Goal: Task Accomplishment & Management: Complete application form

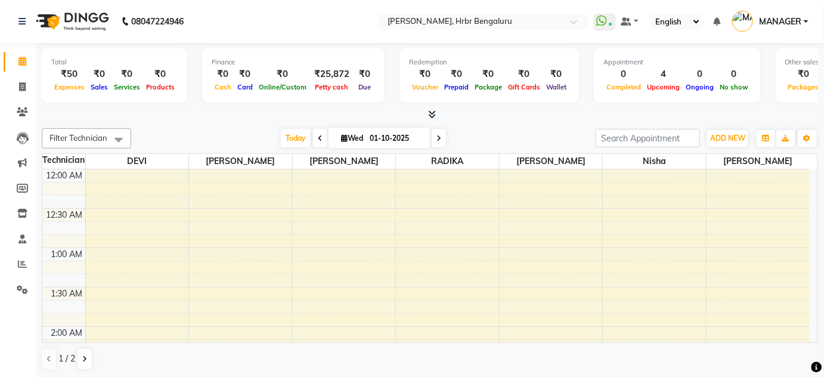
scroll to position [1071, 0]
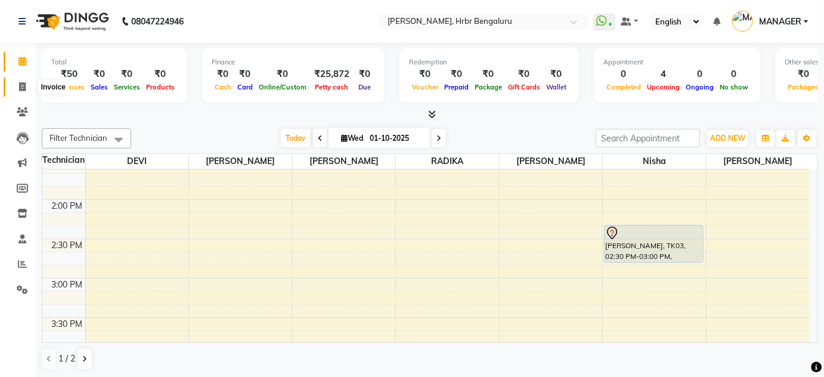
click at [27, 92] on span at bounding box center [22, 87] width 21 height 14
select select "3771"
select select "service"
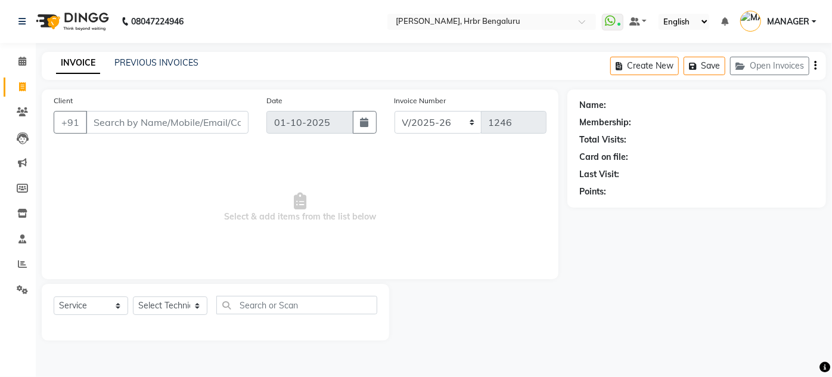
click at [122, 117] on input "Client" at bounding box center [167, 122] width 163 height 23
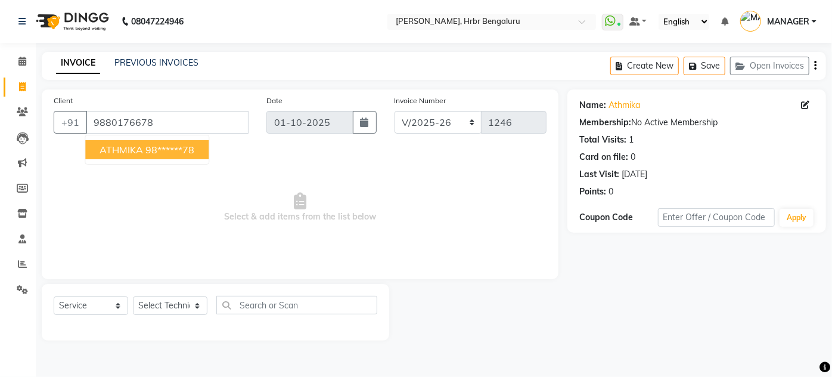
click at [127, 144] on span "ATHMIKA" at bounding box center [122, 150] width 44 height 12
type input "98******78"
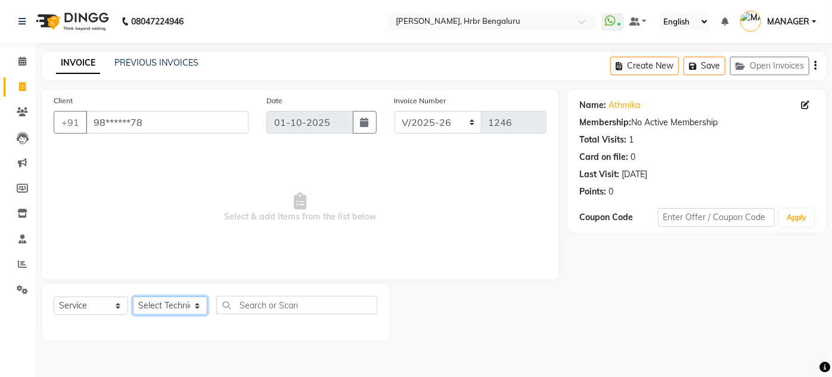
click at [151, 305] on select "Select Technician [PERSON_NAME] DEVI [PERSON_NAME] [PERSON_NAME] MANAGER nisha …" at bounding box center [170, 305] width 75 height 18
select select "77431"
click at [133, 296] on select "Select Technician [PERSON_NAME] DEVI [PERSON_NAME] [PERSON_NAME] MANAGER nisha …" at bounding box center [170, 305] width 75 height 18
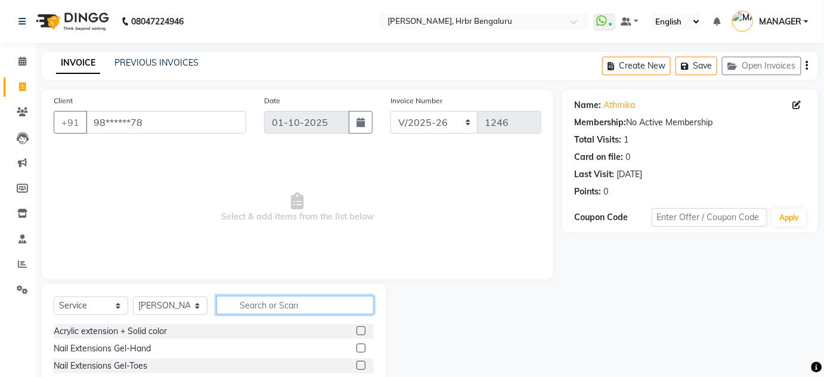
click at [252, 305] on input "text" at bounding box center [294, 305] width 157 height 18
type input "a"
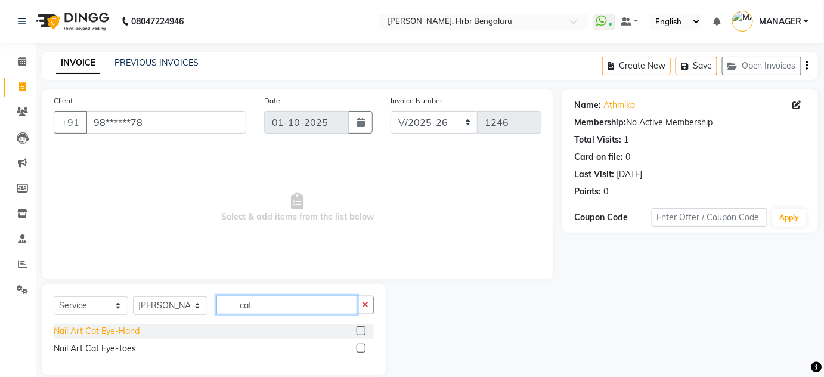
type input "cat"
click at [76, 335] on div "Nail Art Cat Eye-Hand" at bounding box center [97, 331] width 86 height 13
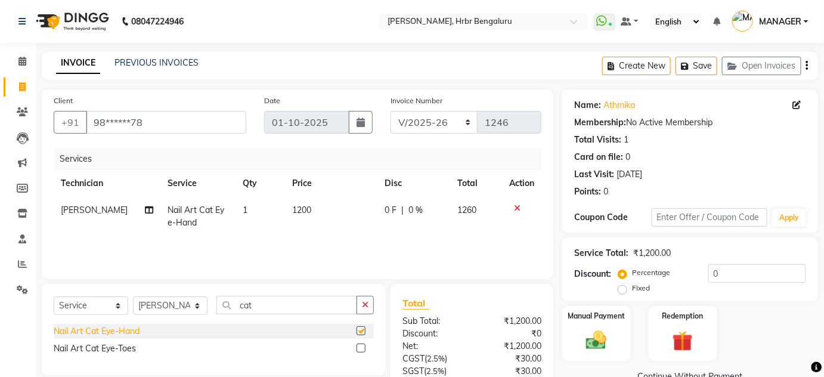
checkbox input "false"
click at [275, 302] on input "cat" at bounding box center [286, 305] width 141 height 18
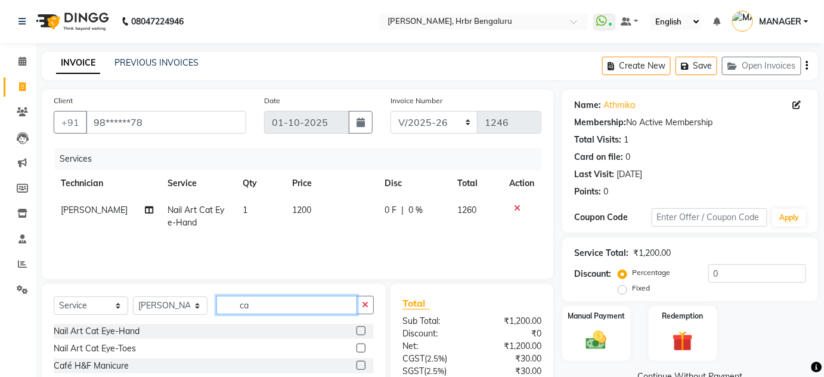
type input "c"
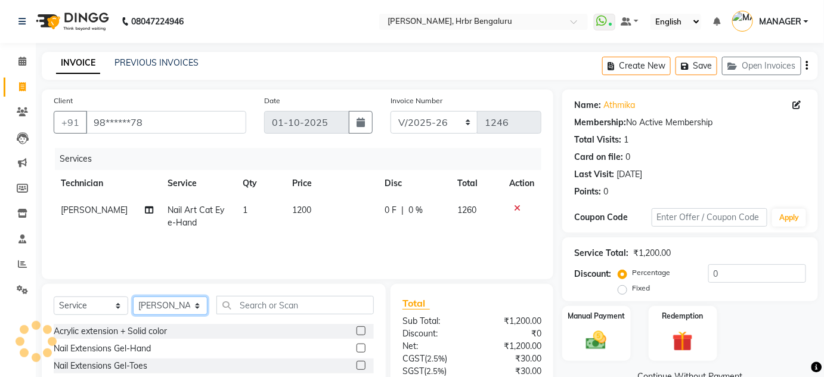
click at [172, 298] on select "Select Technician [PERSON_NAME] DEVI [PERSON_NAME] [PERSON_NAME] MANAGER nisha …" at bounding box center [170, 305] width 75 height 18
select select "91480"
click at [133, 296] on select "Select Technician [PERSON_NAME] DEVI [PERSON_NAME] [PERSON_NAME] MANAGER nisha …" at bounding box center [170, 305] width 75 height 18
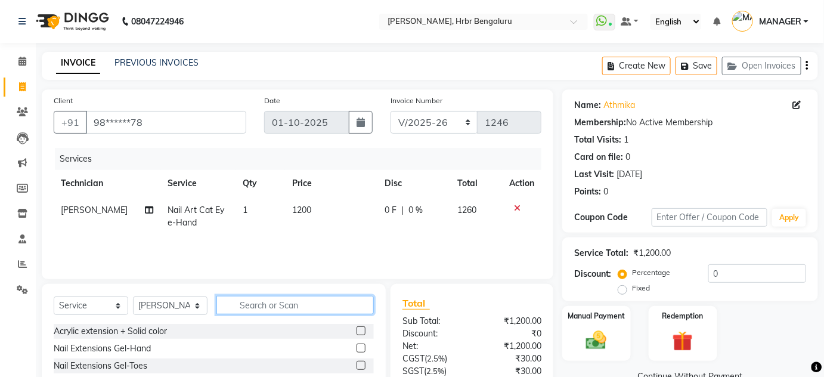
click at [250, 305] on input "text" at bounding box center [294, 305] width 157 height 18
type input "so"
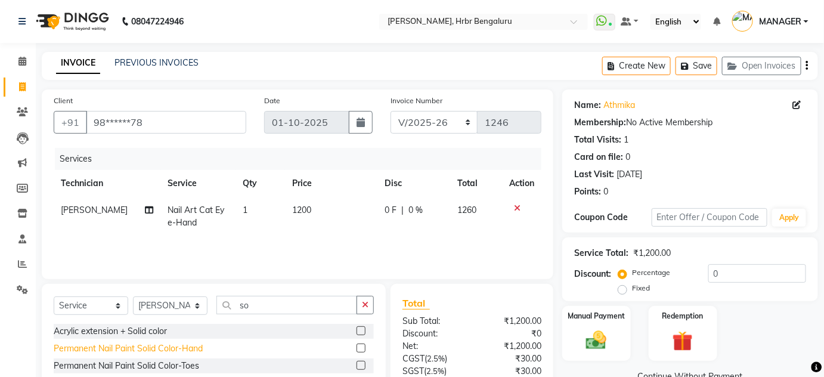
click at [104, 345] on div "Permanent Nail Paint Solid Color-Hand" at bounding box center [128, 348] width 149 height 13
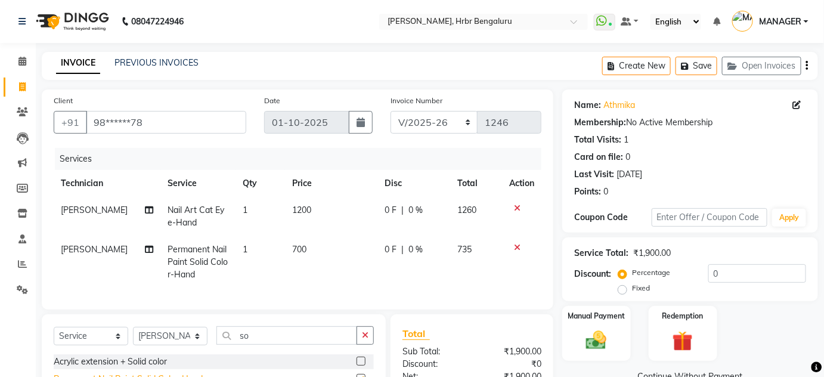
checkbox input "false"
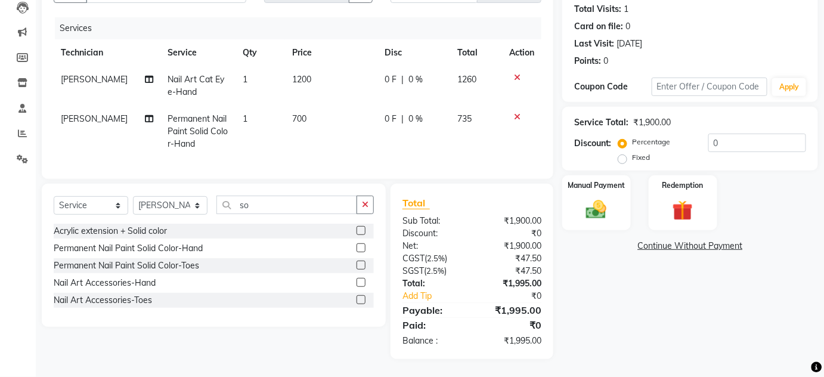
scroll to position [137, 0]
click at [259, 207] on input "so" at bounding box center [286, 205] width 141 height 18
type input "s"
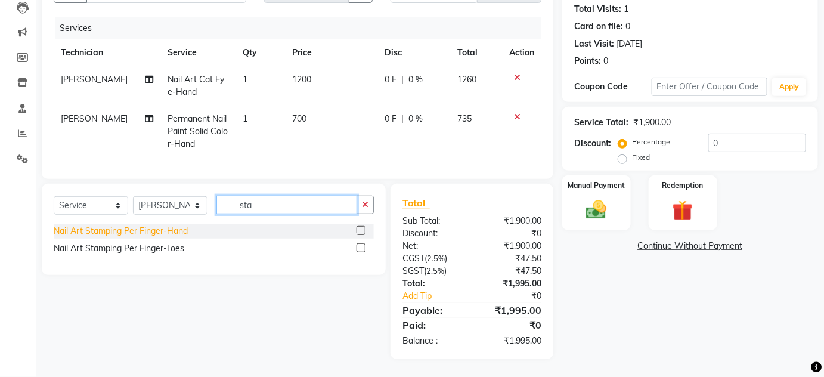
type input "sta"
click at [134, 237] on div "Nail Art Stamping Per Finger-Hand" at bounding box center [121, 231] width 134 height 13
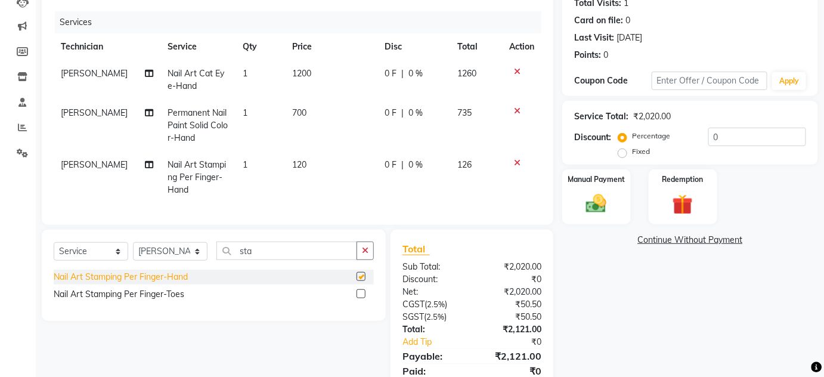
checkbox input "false"
click at [239, 171] on td "1" at bounding box center [260, 177] width 49 height 52
select select "91480"
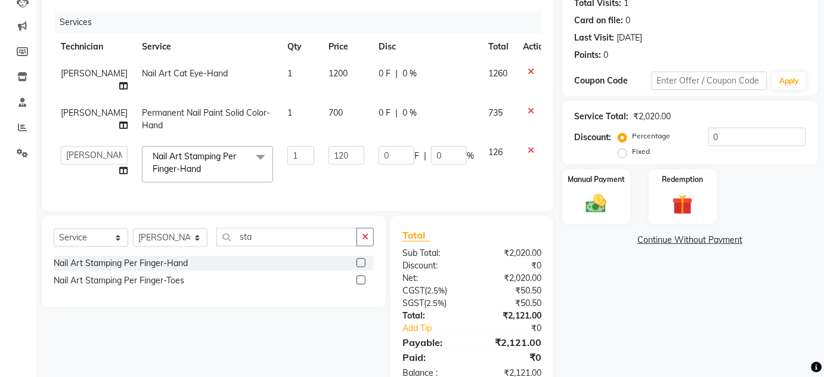
click at [528, 146] on icon at bounding box center [531, 150] width 7 height 8
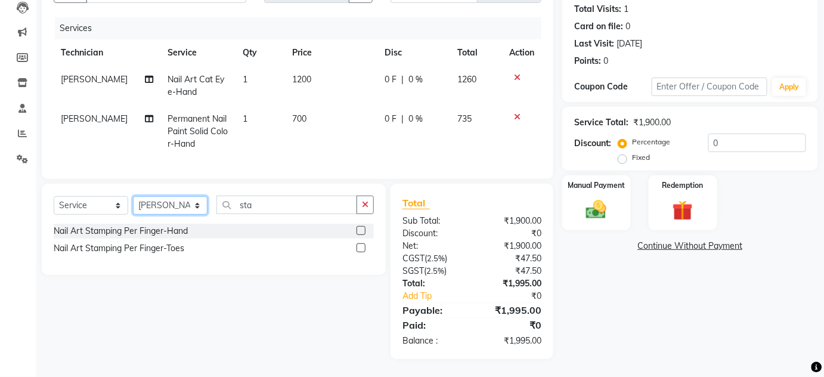
click at [172, 209] on select "Select Technician [PERSON_NAME] DEVI [PERSON_NAME] [PERSON_NAME] MANAGER nisha …" at bounding box center [170, 205] width 75 height 18
select select "77431"
click at [133, 198] on select "Select Technician [PERSON_NAME] DEVI [PERSON_NAME] [PERSON_NAME] MANAGER nisha …" at bounding box center [170, 205] width 75 height 18
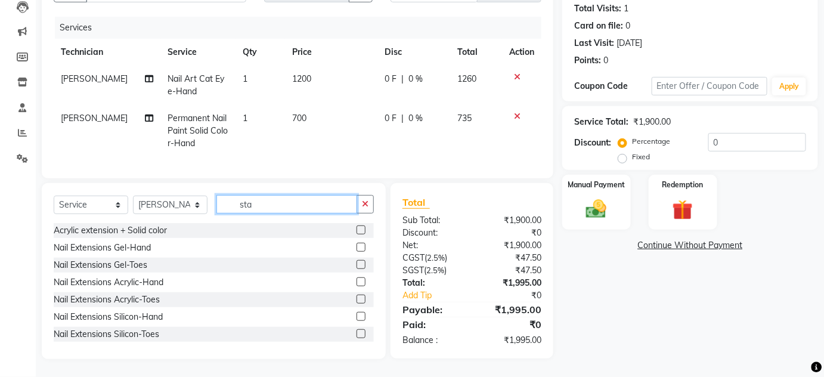
click at [264, 213] on input "sta" at bounding box center [286, 204] width 141 height 18
type input "s"
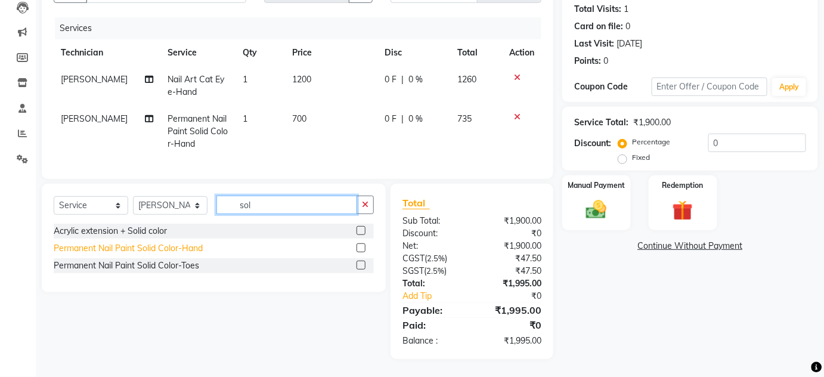
type input "sol"
click at [73, 250] on div "Permanent Nail Paint Solid Color-Hand" at bounding box center [128, 248] width 149 height 13
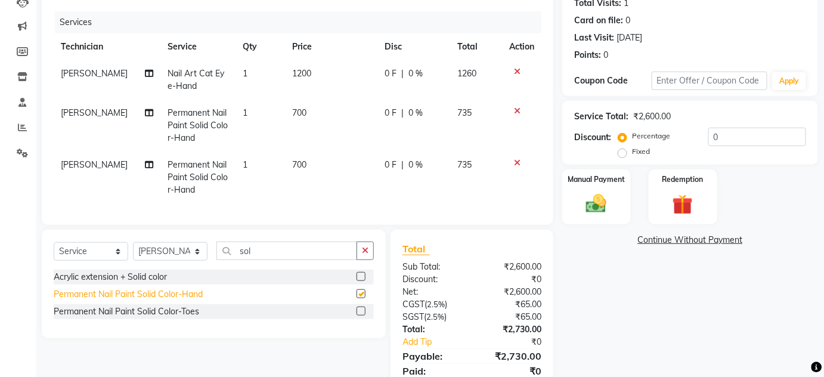
checkbox input "false"
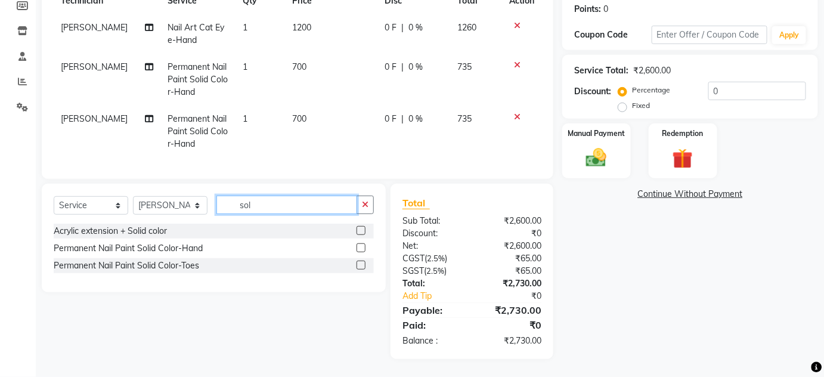
click at [280, 206] on input "sol" at bounding box center [286, 205] width 141 height 18
type input "s"
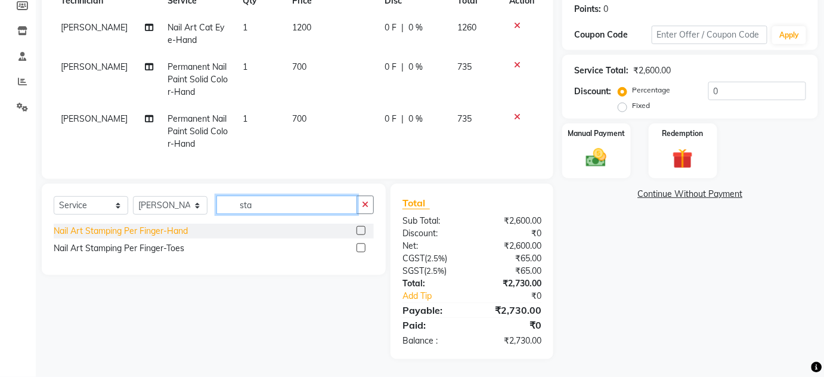
type input "sta"
click at [89, 230] on div "Nail Art Stamping Per Finger-Hand" at bounding box center [121, 231] width 134 height 13
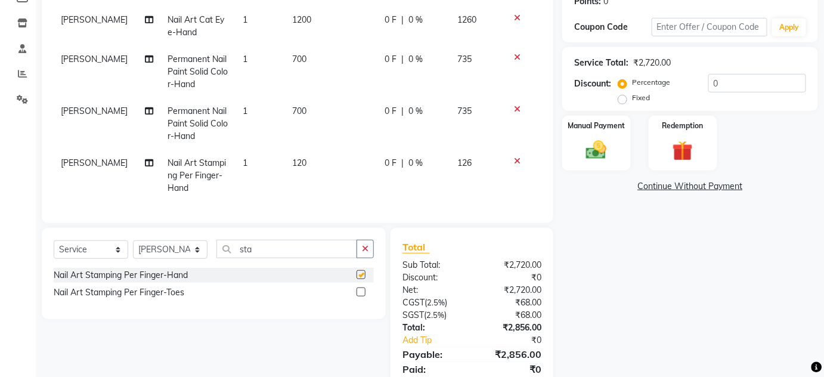
checkbox input "false"
click at [247, 158] on td "1" at bounding box center [260, 176] width 49 height 52
select select "77431"
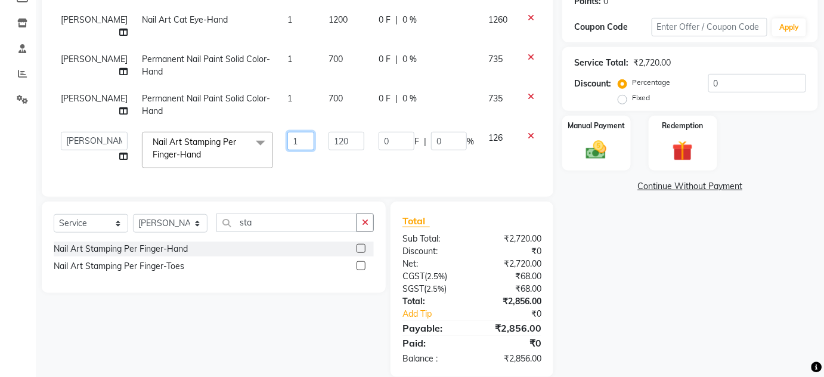
click at [288, 132] on input "1" at bounding box center [300, 141] width 27 height 18
type input "2"
click at [284, 147] on tbody "[PERSON_NAME] Art Cat Eye-Hand 1 1200 0 F | 0 % 1260 [PERSON_NAME] Permanent Na…" at bounding box center [304, 91] width 501 height 169
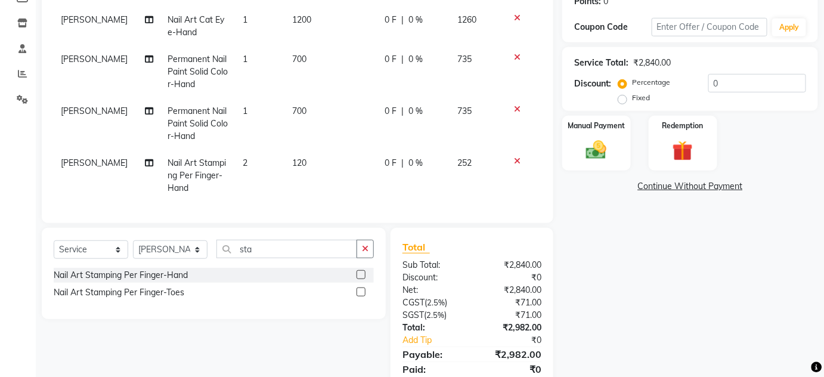
click at [255, 166] on td "2" at bounding box center [260, 176] width 49 height 52
select select "77431"
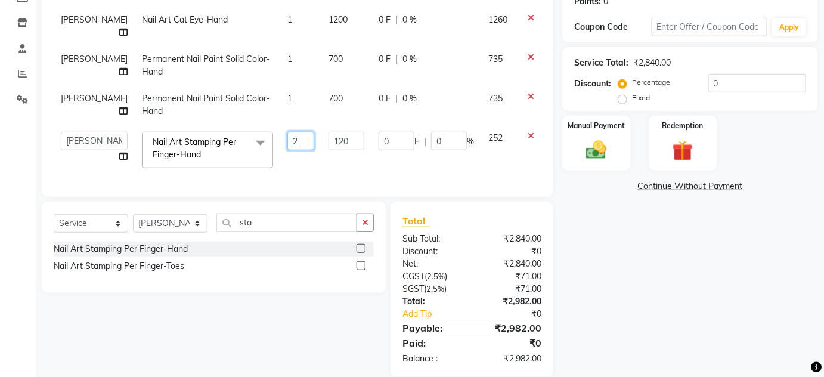
click at [287, 134] on input "2" at bounding box center [300, 141] width 27 height 18
type input "3"
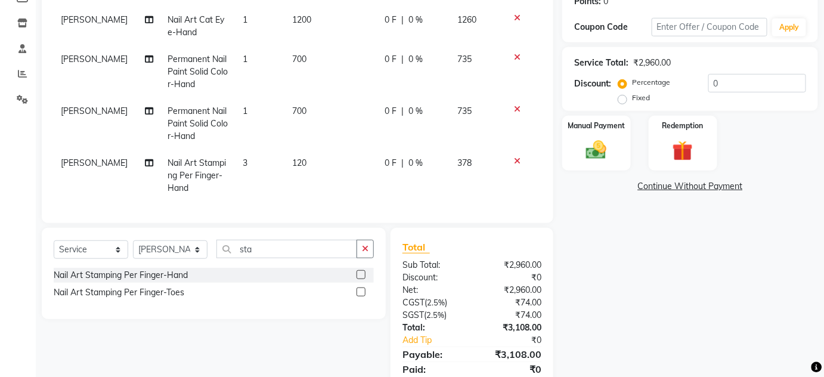
click at [281, 141] on tbody "[PERSON_NAME] Art Cat Eye-Hand 1 1200 0 F | 0 % 1260 [PERSON_NAME] Permanent Na…" at bounding box center [298, 104] width 488 height 195
click at [249, 165] on td "3" at bounding box center [260, 176] width 49 height 52
select select "77431"
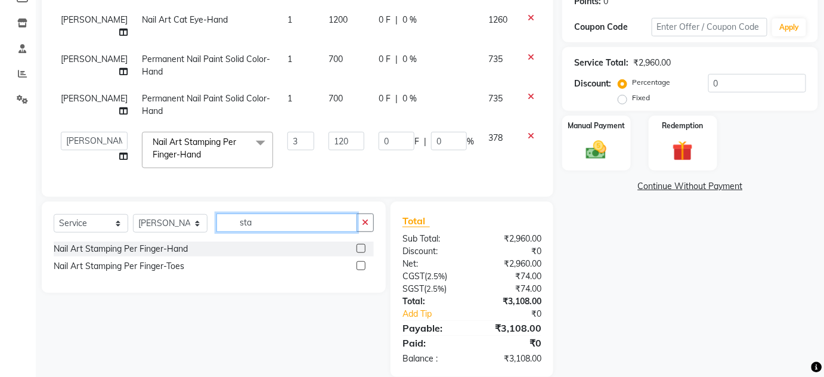
click at [262, 219] on input "sta" at bounding box center [286, 222] width 141 height 18
type input "ston"
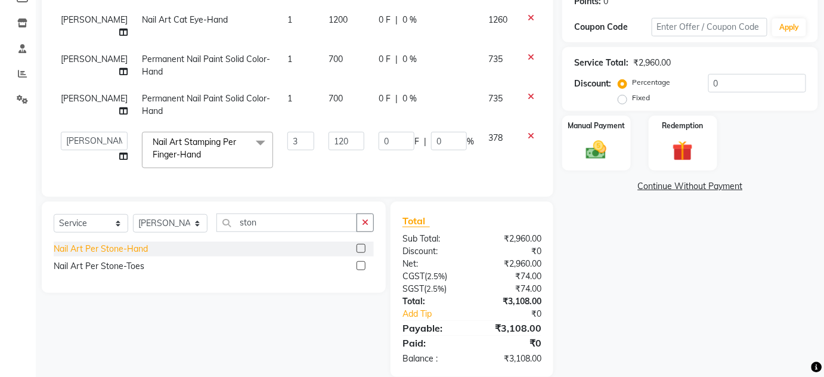
click at [99, 243] on div "Nail Art Per Stone-Hand" at bounding box center [101, 249] width 94 height 13
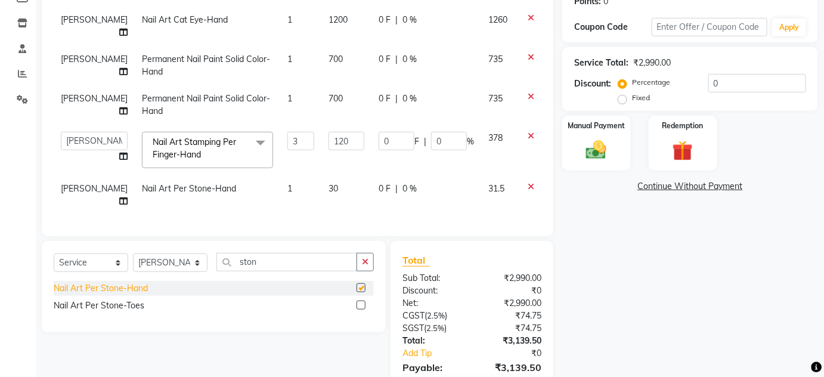
checkbox input "false"
click at [280, 175] on td "1" at bounding box center [300, 194] width 41 height 39
select select "77431"
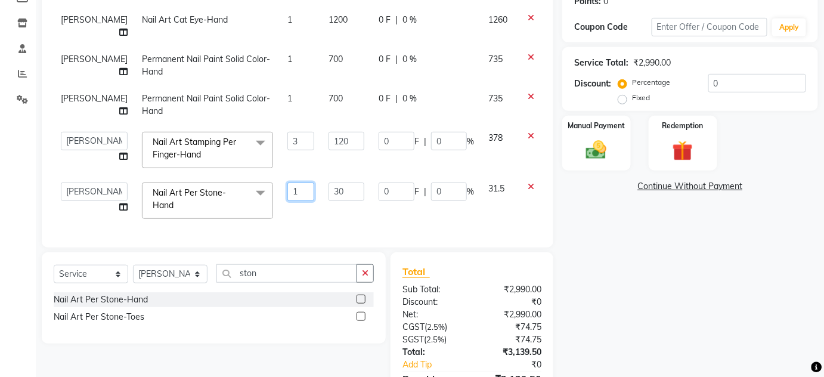
click at [287, 182] on input "1" at bounding box center [300, 191] width 27 height 18
type input "2"
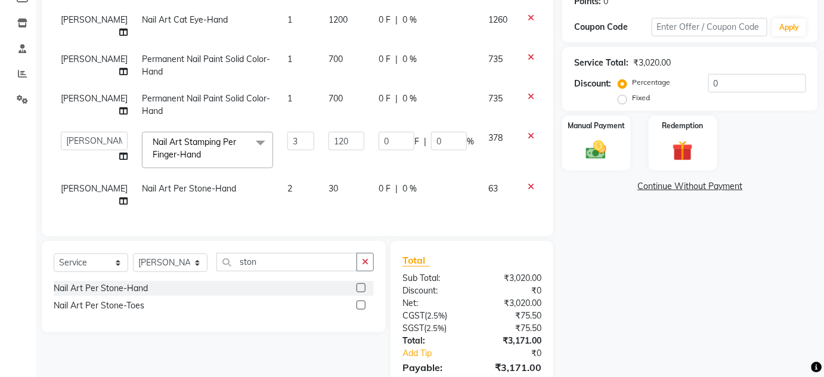
click at [281, 203] on div "Services Technician Service Qty Price Disc Total Action [PERSON_NAME] Art Cat E…" at bounding box center [298, 91] width 488 height 267
click at [280, 187] on td "2" at bounding box center [300, 194] width 41 height 39
select select "77431"
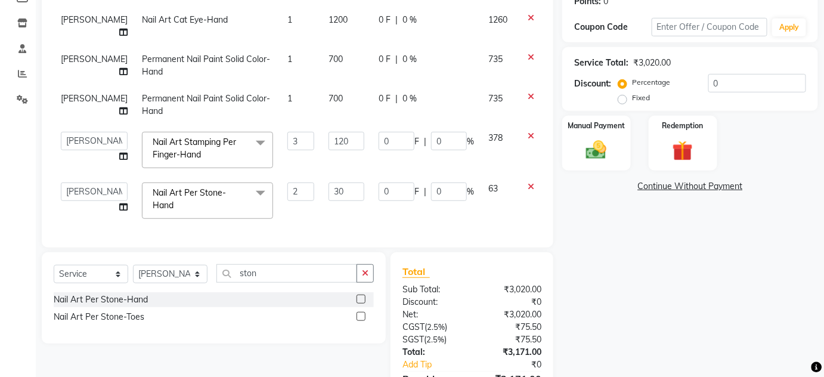
click at [280, 187] on td "2" at bounding box center [300, 200] width 41 height 51
click at [287, 184] on input "2" at bounding box center [300, 191] width 27 height 18
type input "3"
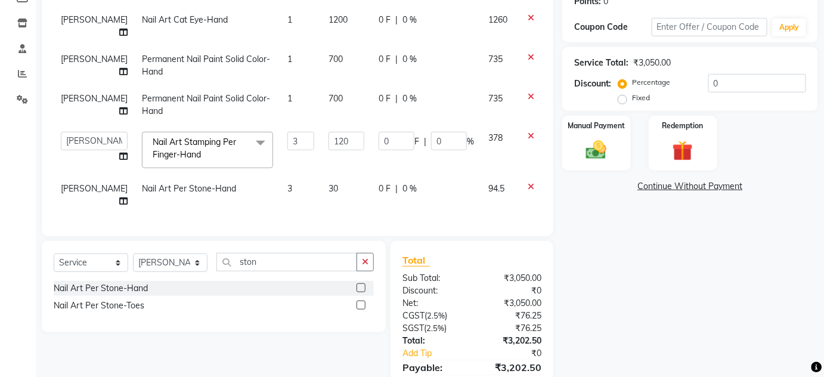
click at [277, 202] on div "Services Technician Service Qty Price Disc Total Action [PERSON_NAME] Art Cat E…" at bounding box center [298, 91] width 488 height 267
click at [287, 132] on input "3" at bounding box center [300, 141] width 27 height 18
type input "1"
type input "2"
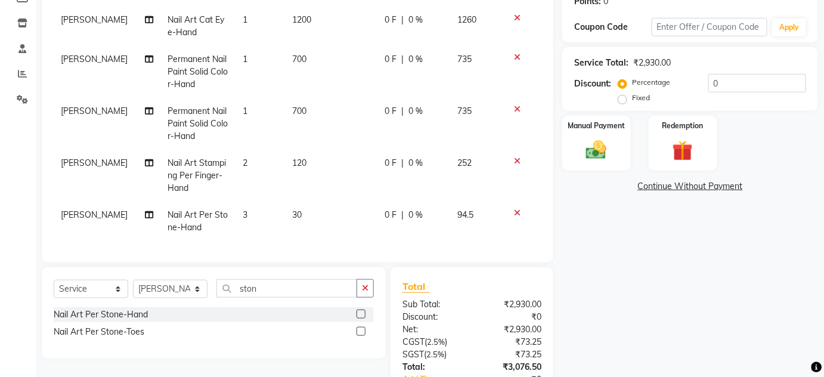
click at [270, 148] on tbody "[PERSON_NAME] Art Cat Eye-Hand 1 1200 0 F | 0 % 1260 [PERSON_NAME] Permanent Na…" at bounding box center [298, 124] width 488 height 234
click at [247, 212] on td "3" at bounding box center [260, 221] width 49 height 39
select select "77431"
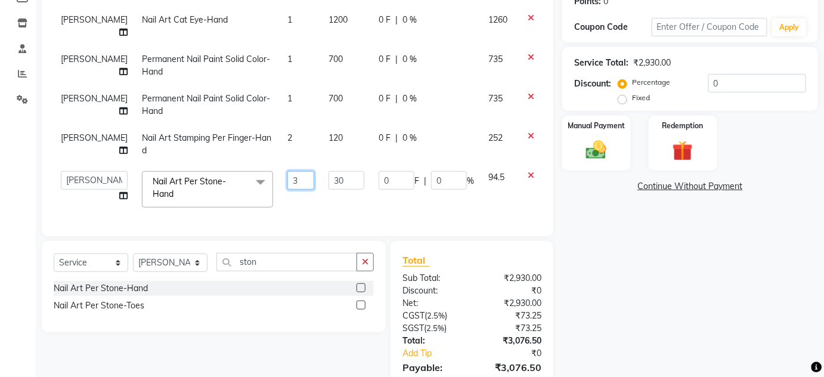
click at [287, 171] on input "3" at bounding box center [300, 180] width 27 height 18
type input "4"
click at [278, 194] on tbody "[PERSON_NAME] Art Cat Eye-Hand 1 1200 0 F | 0 % 1260 [PERSON_NAME] Permanent Na…" at bounding box center [304, 111] width 501 height 208
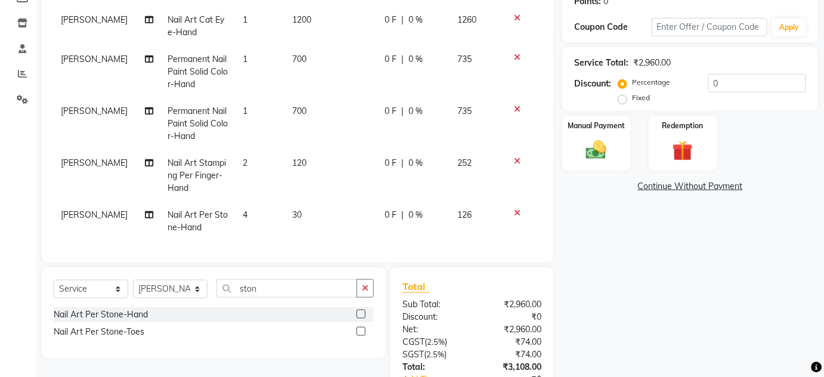
click at [242, 224] on td "4" at bounding box center [260, 221] width 49 height 39
select select "77431"
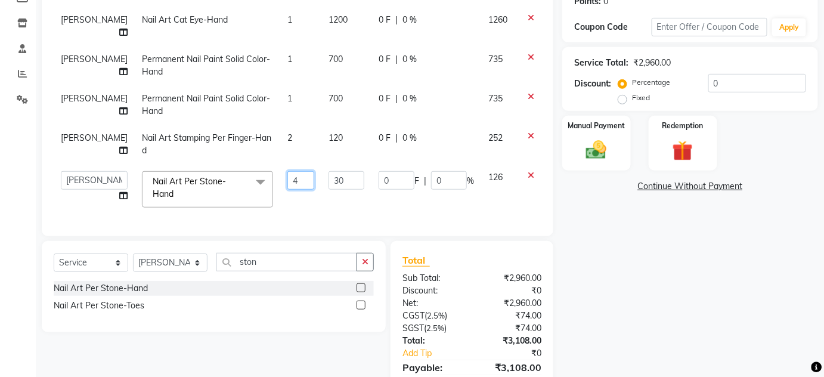
click at [287, 171] on input "4" at bounding box center [300, 180] width 27 height 18
type input "5"
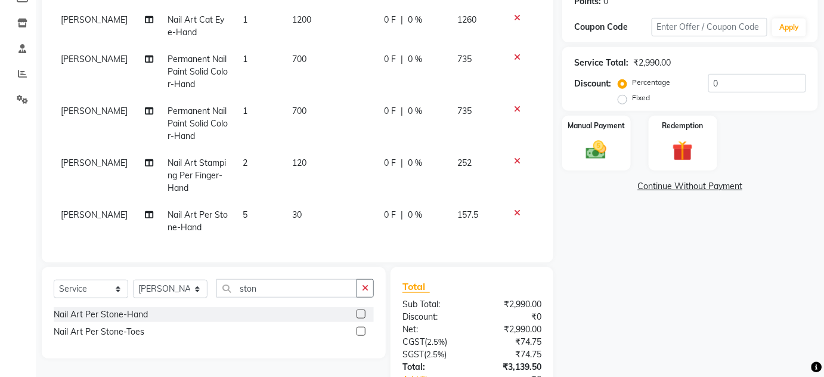
click at [303, 195] on tbody "[PERSON_NAME] Art Cat Eye-Hand 1 1200 0 F | 0 % 1260 [PERSON_NAME] Permanent Na…" at bounding box center [298, 124] width 488 height 234
click at [242, 206] on td "5" at bounding box center [260, 221] width 49 height 39
select select "77431"
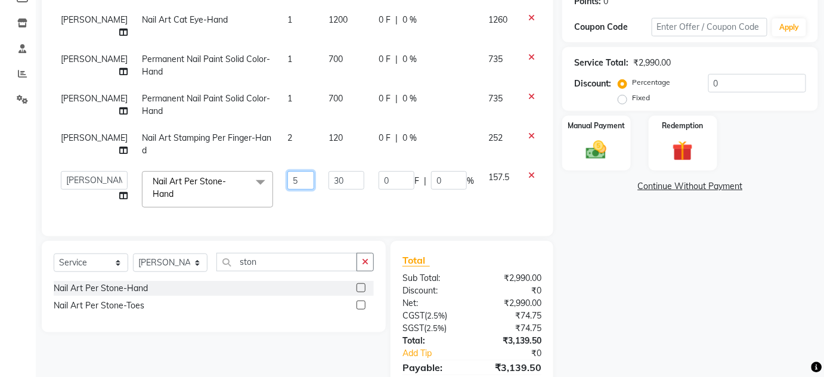
click at [287, 171] on input "5" at bounding box center [300, 180] width 27 height 18
type input "6"
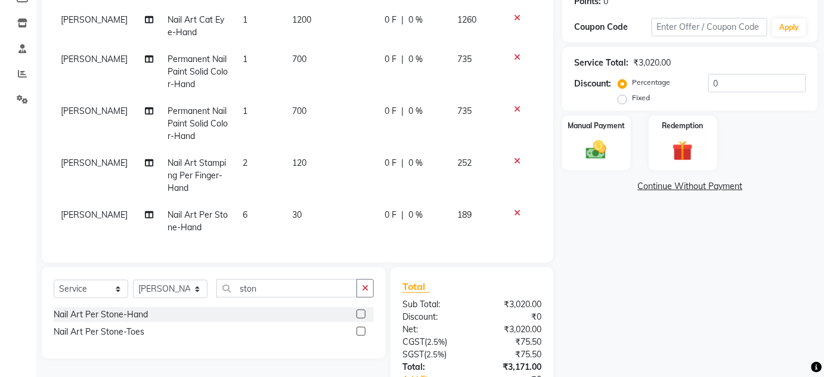
click at [282, 191] on tbody "[PERSON_NAME] Art Cat Eye-Hand 1 1200 0 F | 0 % 1260 [PERSON_NAME] Permanent Na…" at bounding box center [298, 124] width 488 height 234
click at [247, 198] on td "2" at bounding box center [260, 176] width 49 height 52
select select "77431"
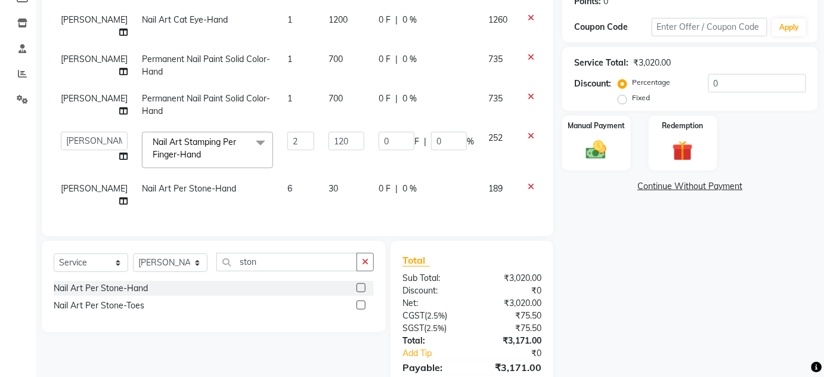
click at [280, 175] on td "6" at bounding box center [300, 194] width 41 height 39
select select "77431"
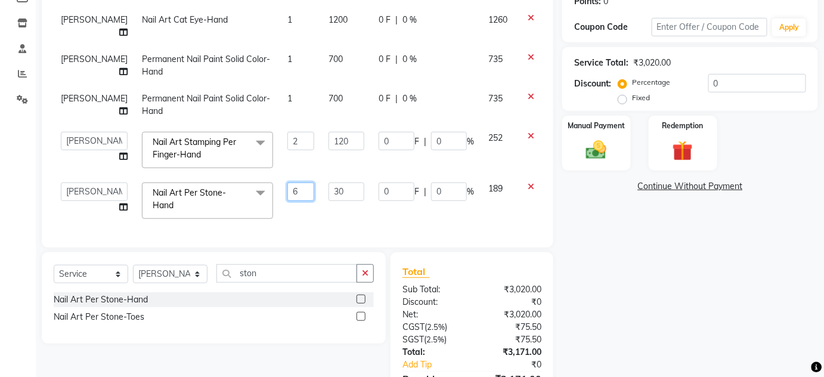
click at [287, 182] on input "6" at bounding box center [300, 191] width 27 height 18
type input "7"
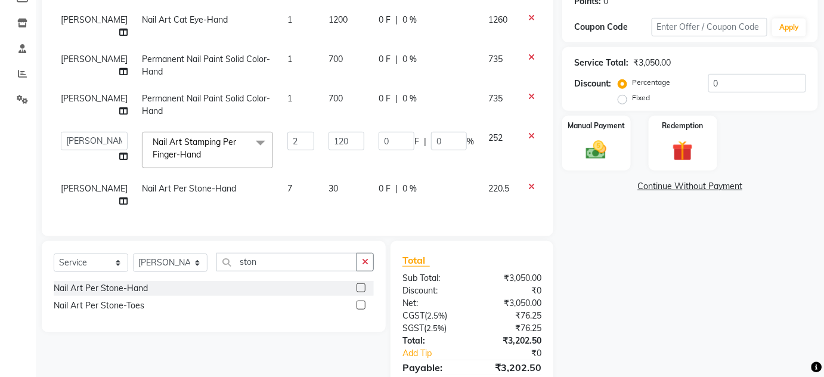
click at [270, 195] on div "Services Technician Service Qty Price Disc Total Action [PERSON_NAME] Art Cat E…" at bounding box center [298, 91] width 488 height 267
click at [616, 97] on div "Discount: Percentage Fixed 0" at bounding box center [690, 90] width 232 height 32
click at [632, 97] on label "Fixed" at bounding box center [641, 97] width 18 height 11
click at [625, 97] on input "Fixed" at bounding box center [625, 98] width 8 height 8
radio input "true"
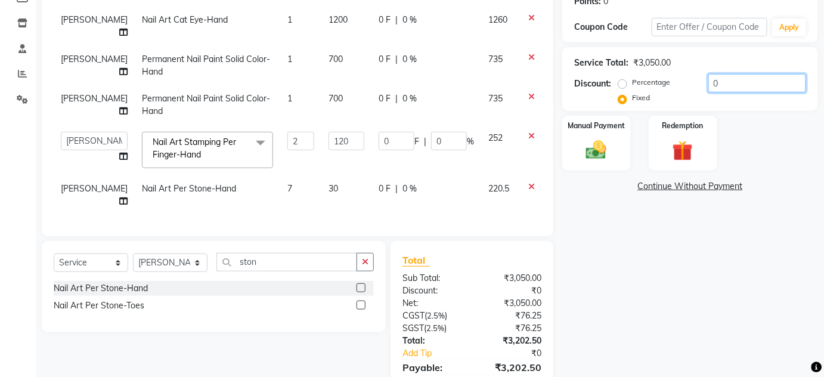
click at [718, 80] on input "0" at bounding box center [757, 83] width 98 height 18
type input "1"
type input "0.08"
type input "0.03"
type input "16"
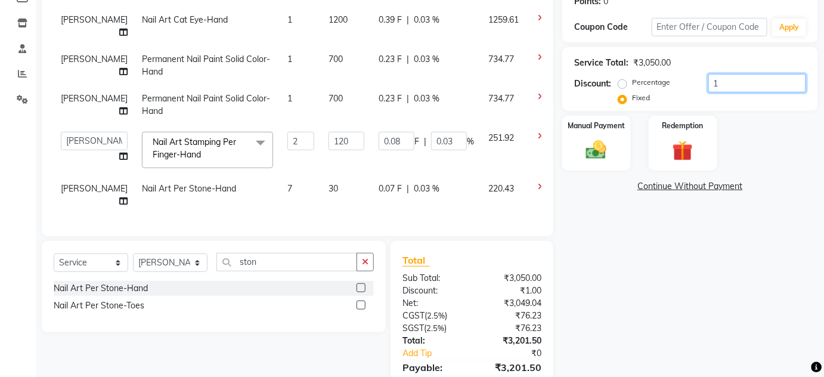
type input "1.26"
type input "0.53"
type input "16"
click at [594, 134] on div "Manual Payment" at bounding box center [596, 143] width 71 height 58
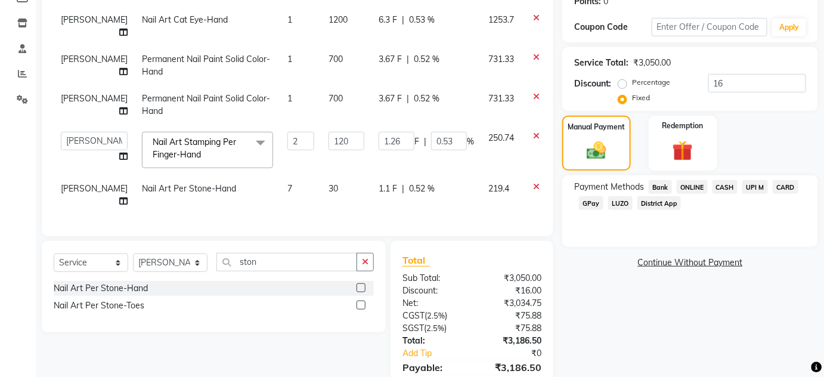
click at [728, 187] on span "CASH" at bounding box center [726, 187] width 26 height 14
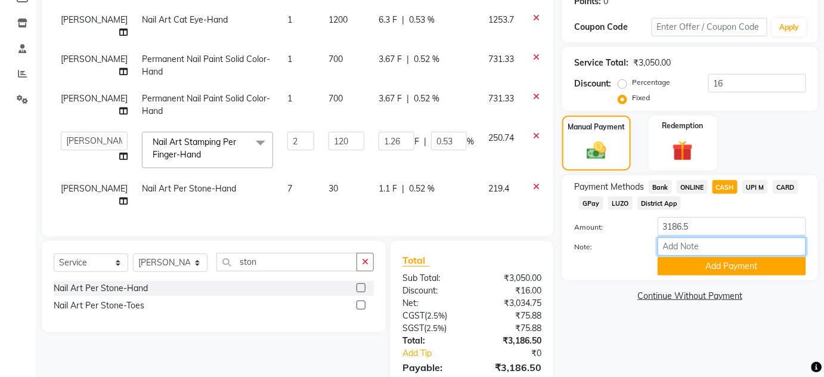
click at [706, 239] on input "Note:" at bounding box center [732, 246] width 148 height 18
drag, startPoint x: 704, startPoint y: 236, endPoint x: 701, endPoint y: 230, distance: 6.4
click at [701, 230] on div "Amount: 3186.5" at bounding box center [690, 227] width 250 height 20
click at [701, 230] on input "3186.5" at bounding box center [732, 226] width 148 height 18
type input "3000"
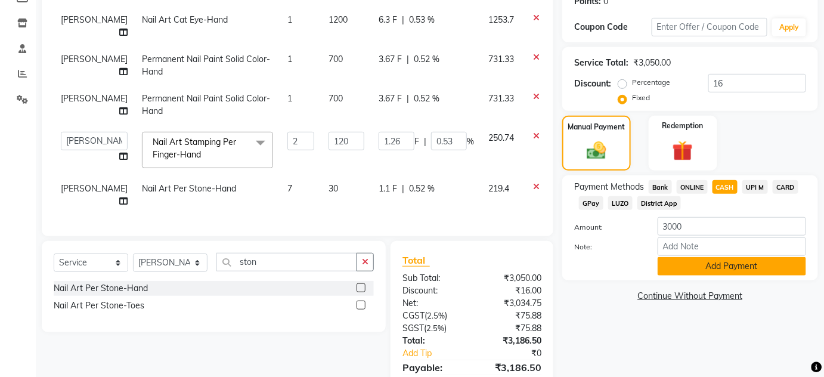
click at [699, 266] on button "Add Payment" at bounding box center [732, 266] width 148 height 18
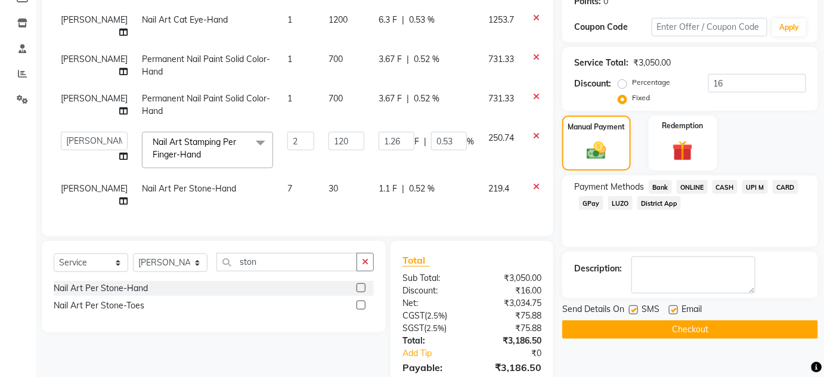
click at [685, 188] on span "ONLINE" at bounding box center [692, 187] width 31 height 14
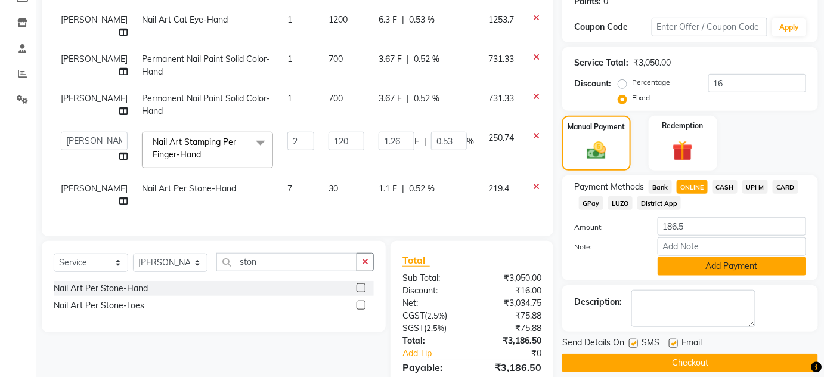
drag, startPoint x: 675, startPoint y: 278, endPoint x: 667, endPoint y: 262, distance: 17.9
click at [667, 262] on div "Payment Methods Bank ONLINE CASH UPI M CARD GPay LUZO District App Amount: 186.…" at bounding box center [690, 227] width 256 height 105
click at [667, 262] on button "Add Payment" at bounding box center [732, 266] width 148 height 18
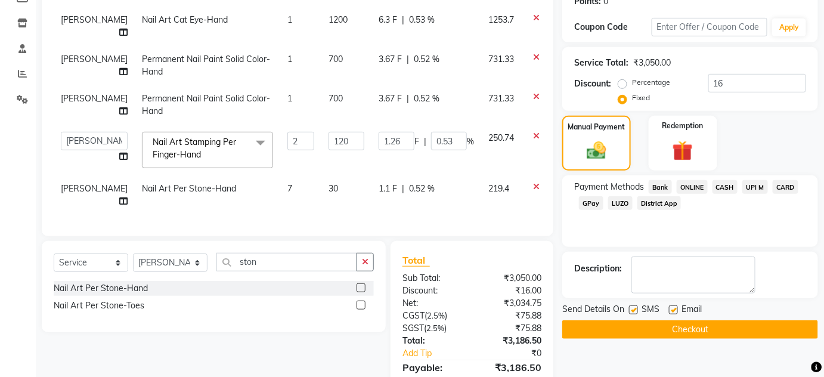
scroll to position [284, 0]
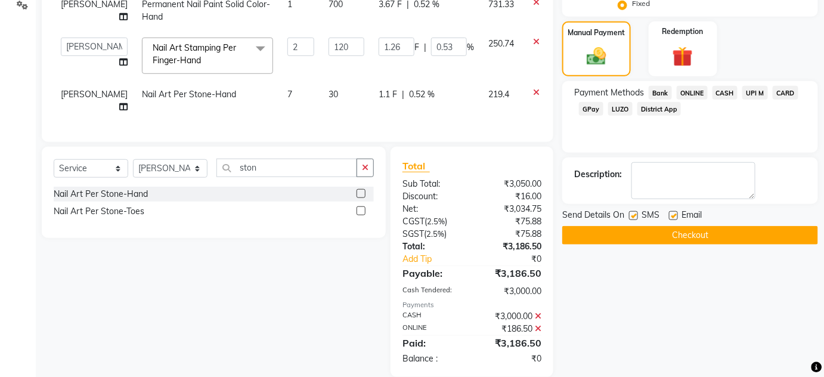
click at [633, 213] on label at bounding box center [633, 215] width 9 height 9
click at [633, 213] on input "checkbox" at bounding box center [633, 216] width 8 height 8
checkbox input "false"
click at [669, 217] on label at bounding box center [673, 215] width 9 height 9
click at [669, 217] on input "checkbox" at bounding box center [673, 216] width 8 height 8
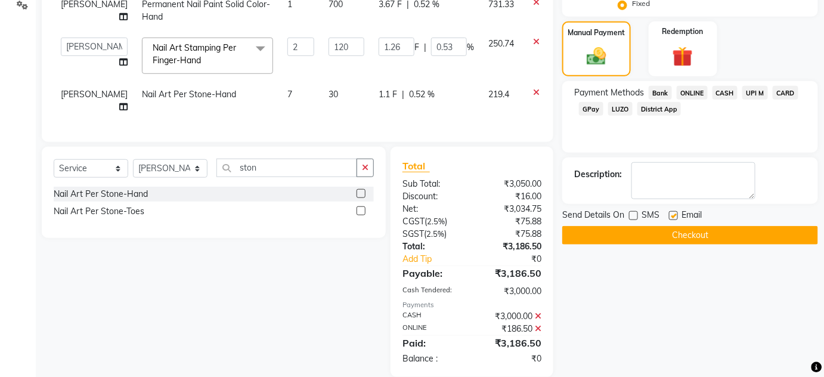
checkbox input "false"
click at [664, 236] on button "Checkout" at bounding box center [690, 235] width 256 height 18
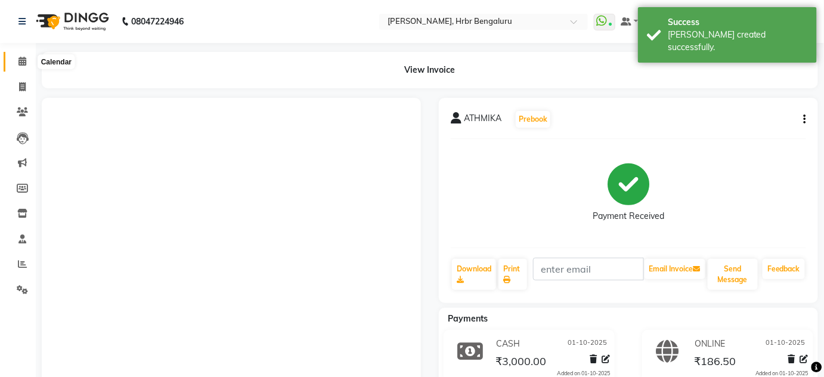
click at [20, 67] on span at bounding box center [22, 62] width 21 height 14
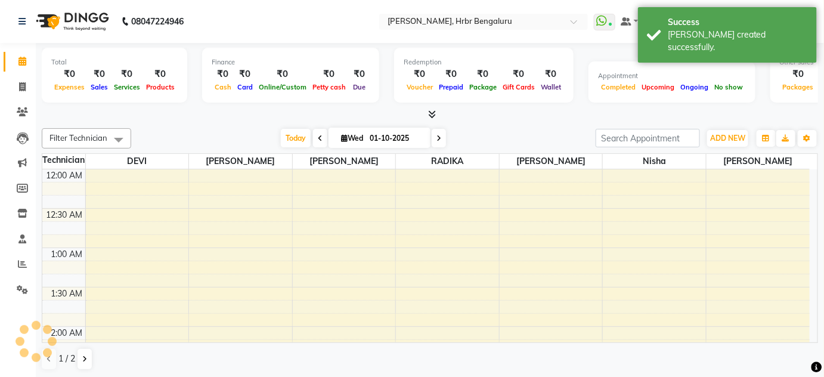
scroll to position [467, 0]
